Goal: Task Accomplishment & Management: Use online tool/utility

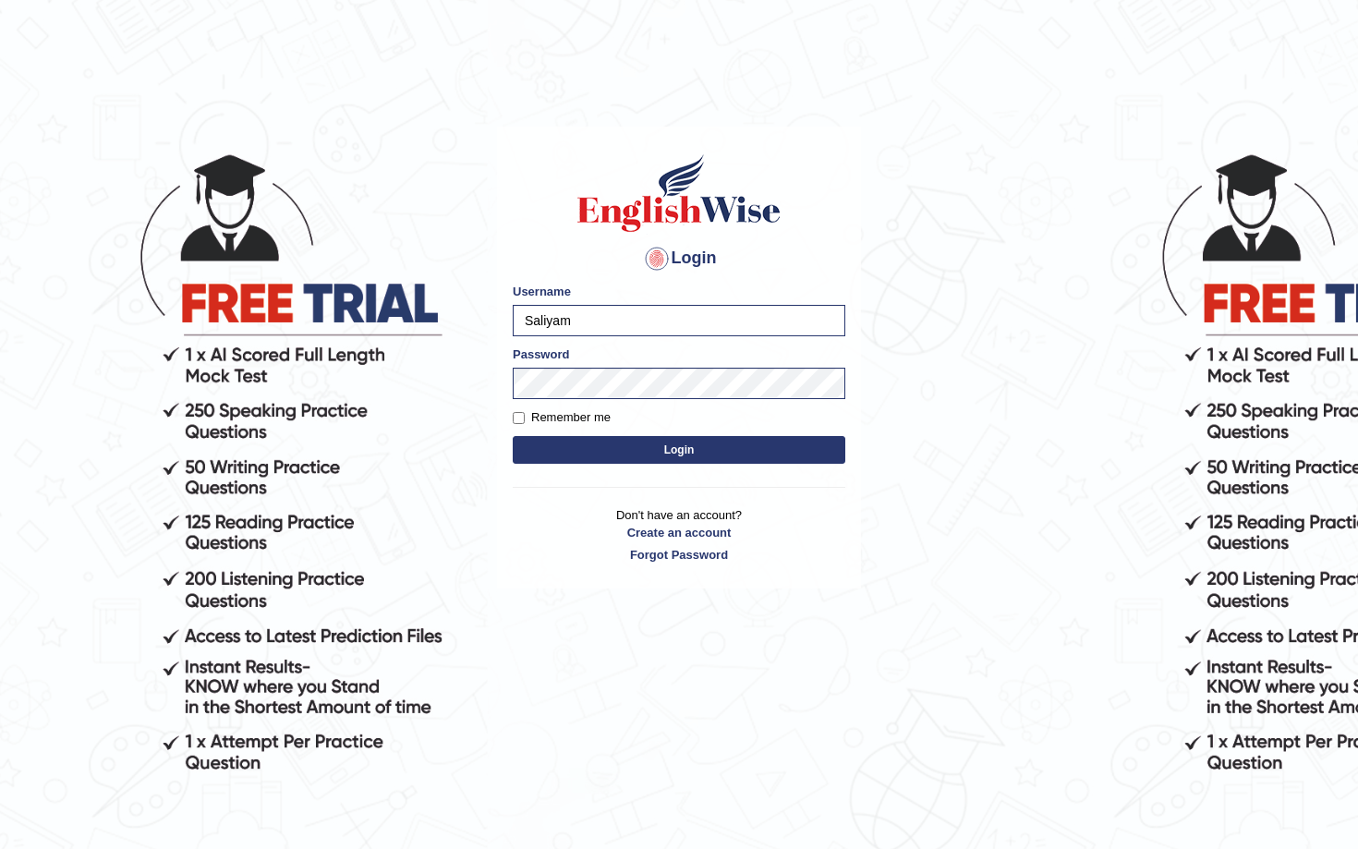
click at [576, 456] on button "Login" at bounding box center [679, 450] width 333 height 28
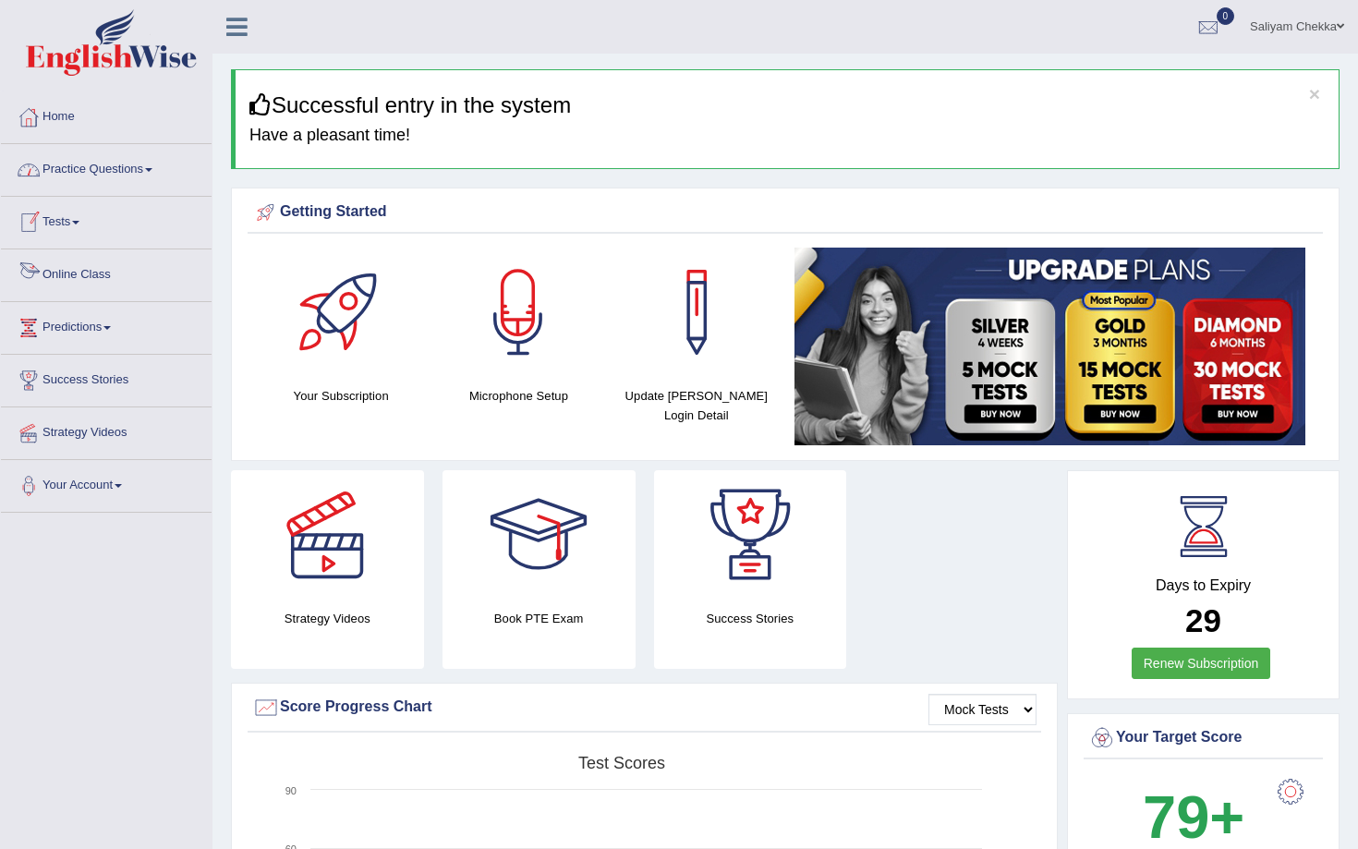
click at [74, 273] on link "Online Class" at bounding box center [106, 272] width 211 height 46
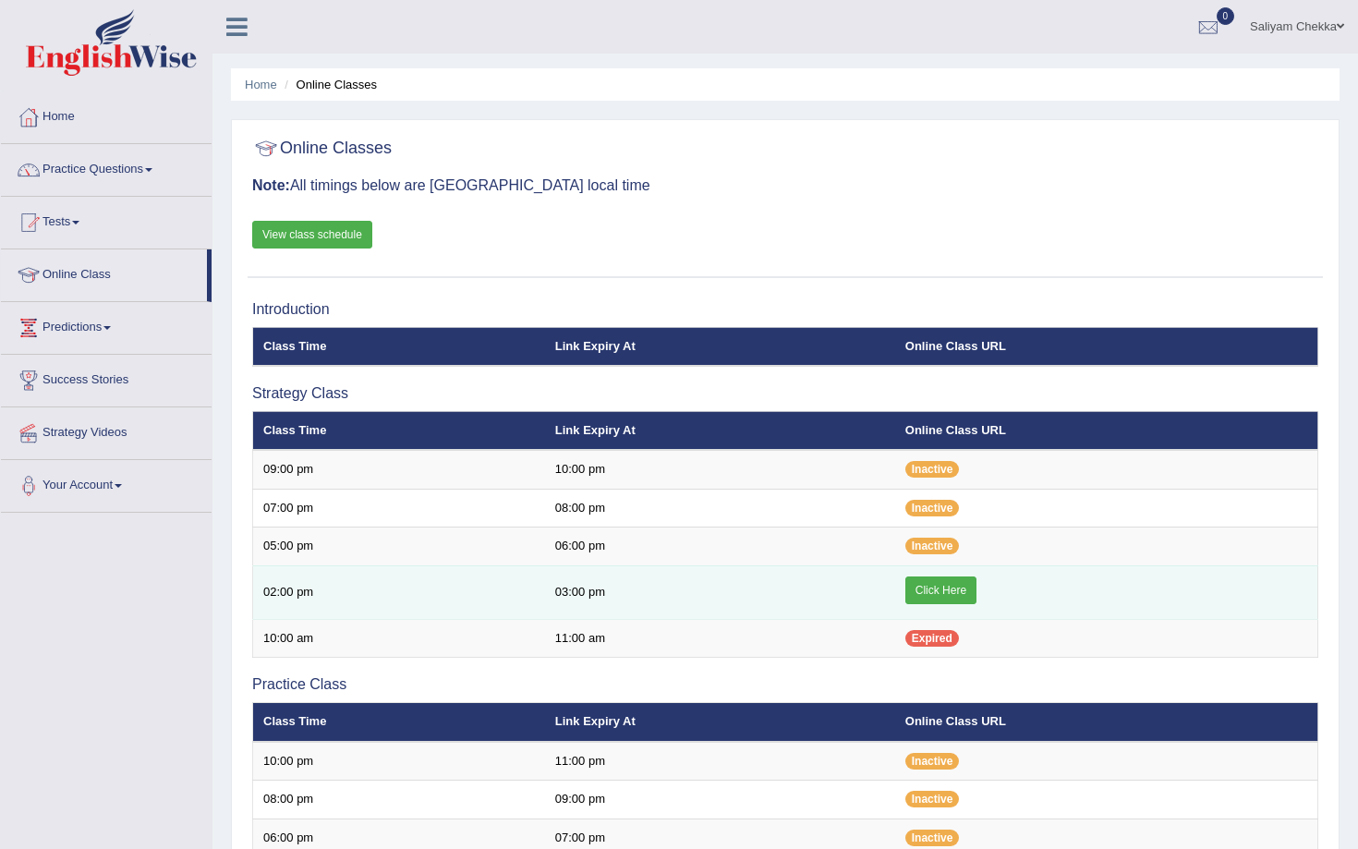
click at [931, 587] on link "Click Here" at bounding box center [941, 591] width 71 height 28
